Goal: Task Accomplishment & Management: Manage account settings

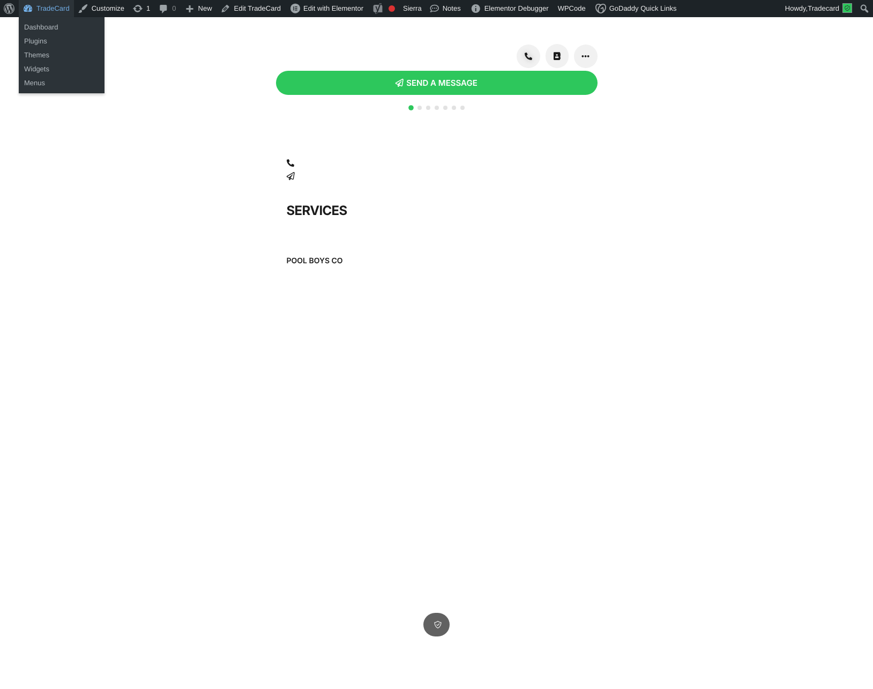
click at [41, 10] on link "TradeCard" at bounding box center [46, 8] width 55 height 17
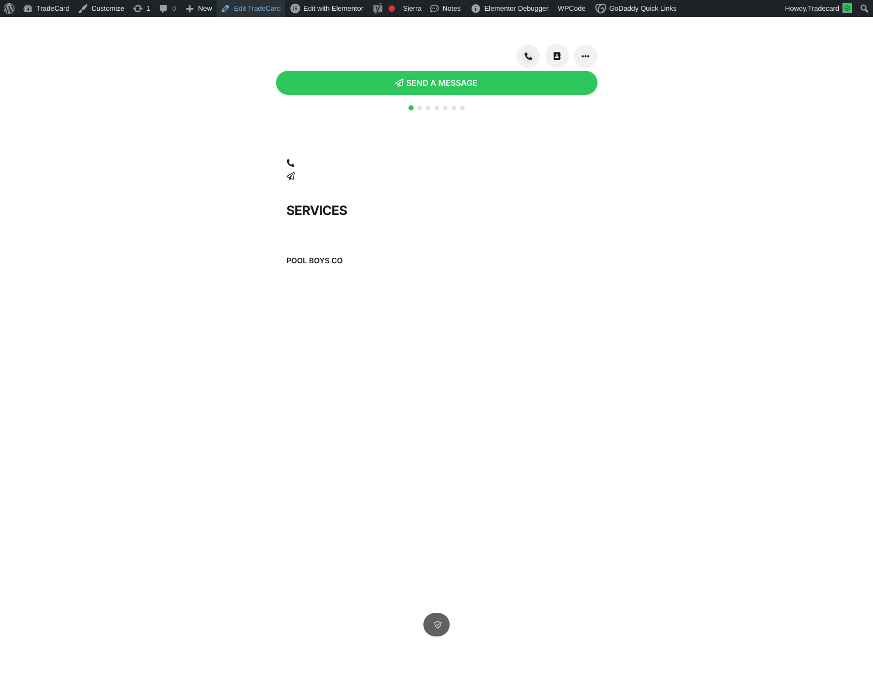
click at [243, 9] on link "Edit TradeCard" at bounding box center [250, 8] width 69 height 17
click at [265, 7] on link "Edit TradeCard" at bounding box center [250, 8] width 69 height 17
